Goal: Find specific page/section: Find specific page/section

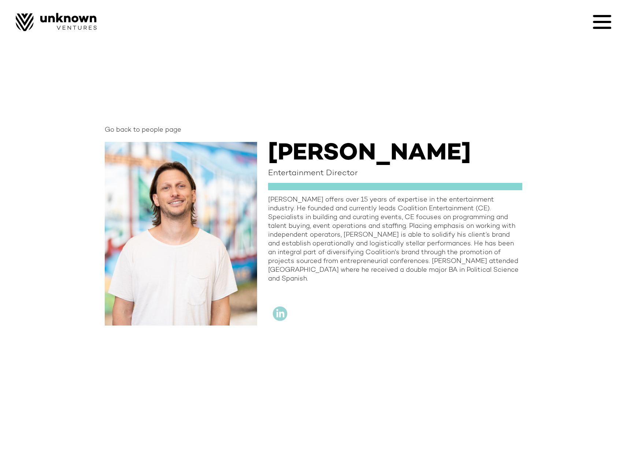
click at [390, 233] on div "[PERSON_NAME] offers over 15 years of expertise in the entertainment industry. …" at bounding box center [395, 240] width 254 height 88
click at [596, 21] on icon at bounding box center [602, 22] width 18 height 18
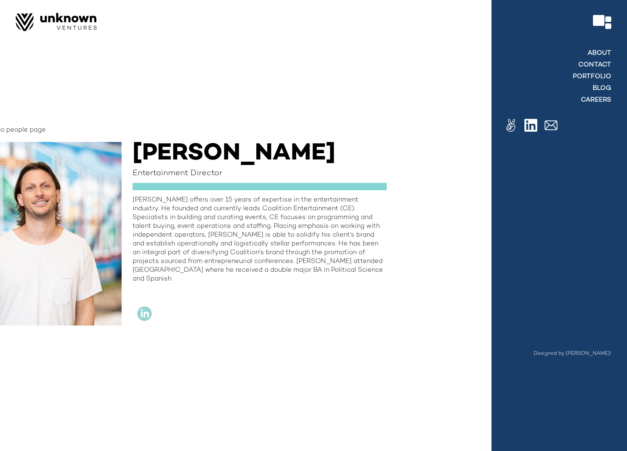
click at [592, 72] on div "About contact Portfolio blog Careers" at bounding box center [557, 77] width 107 height 59
click at [590, 74] on link "Portfolio" at bounding box center [591, 76] width 39 height 9
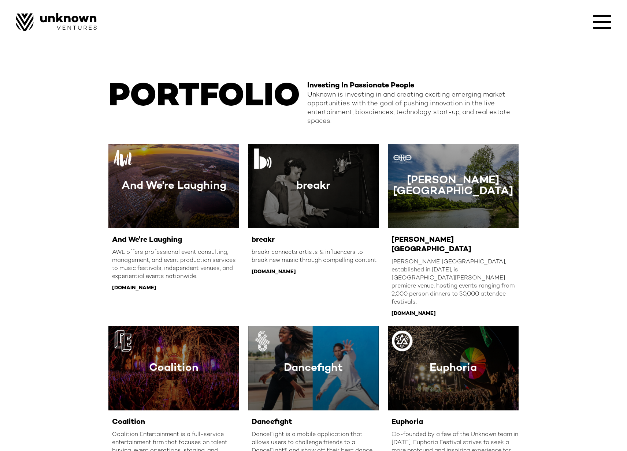
click at [417, 103] on div "Unknown is investing in and creating exciting emerging market opportunities wit…" at bounding box center [412, 108] width 211 height 35
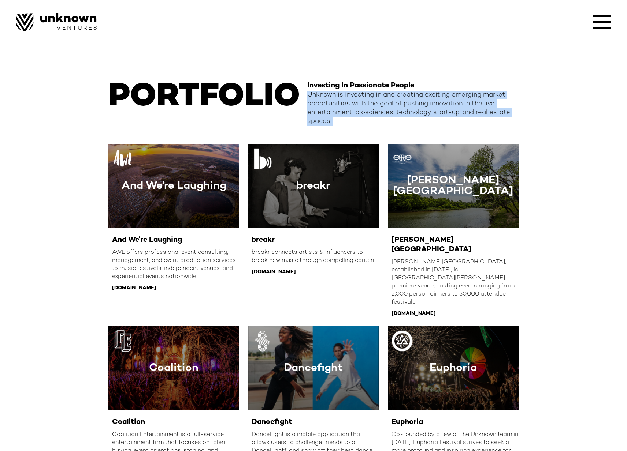
click at [417, 103] on div "Unknown is investing in and creating exciting emerging market opportunities wit…" at bounding box center [412, 108] width 211 height 35
click at [429, 103] on div "Unknown is investing in and creating exciting emerging market opportunities wit…" at bounding box center [412, 108] width 211 height 35
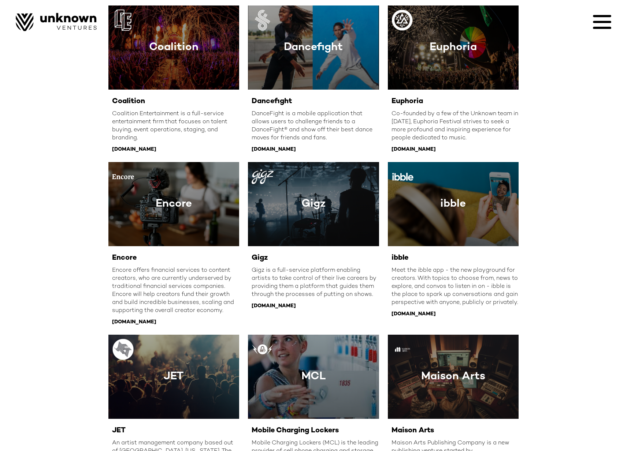
scroll to position [323, 0]
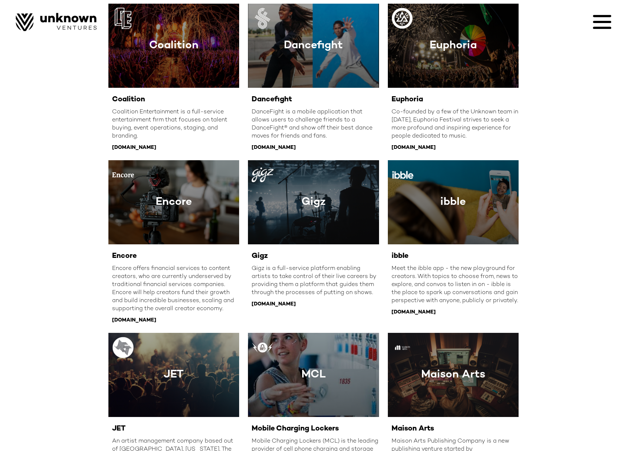
click at [88, 258] on div "PORTFOLIO Investing In Passionate People Unknown is investing in and creating e…" at bounding box center [313, 257] width 627 height 1161
